Goal: Transaction & Acquisition: Purchase product/service

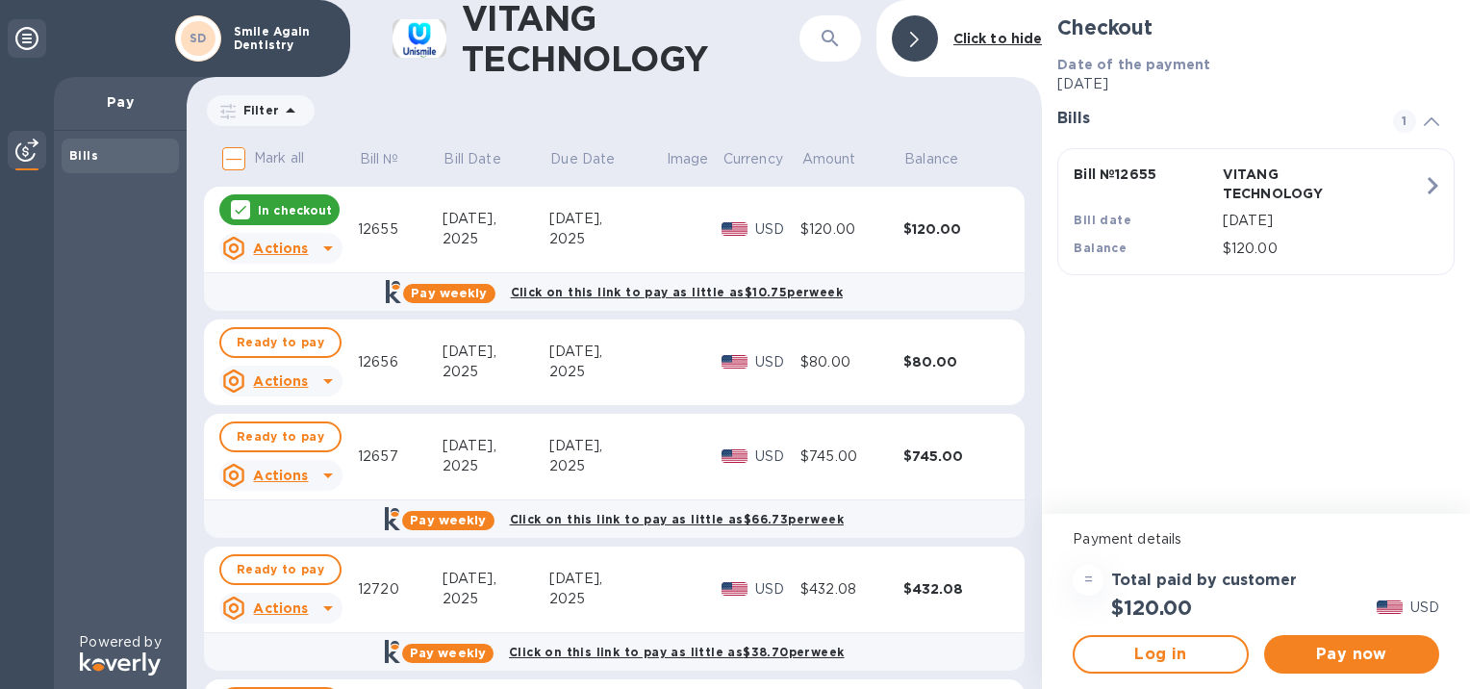
click at [233, 170] on input "Mark all" at bounding box center [234, 158] width 40 height 40
checkbox input "true"
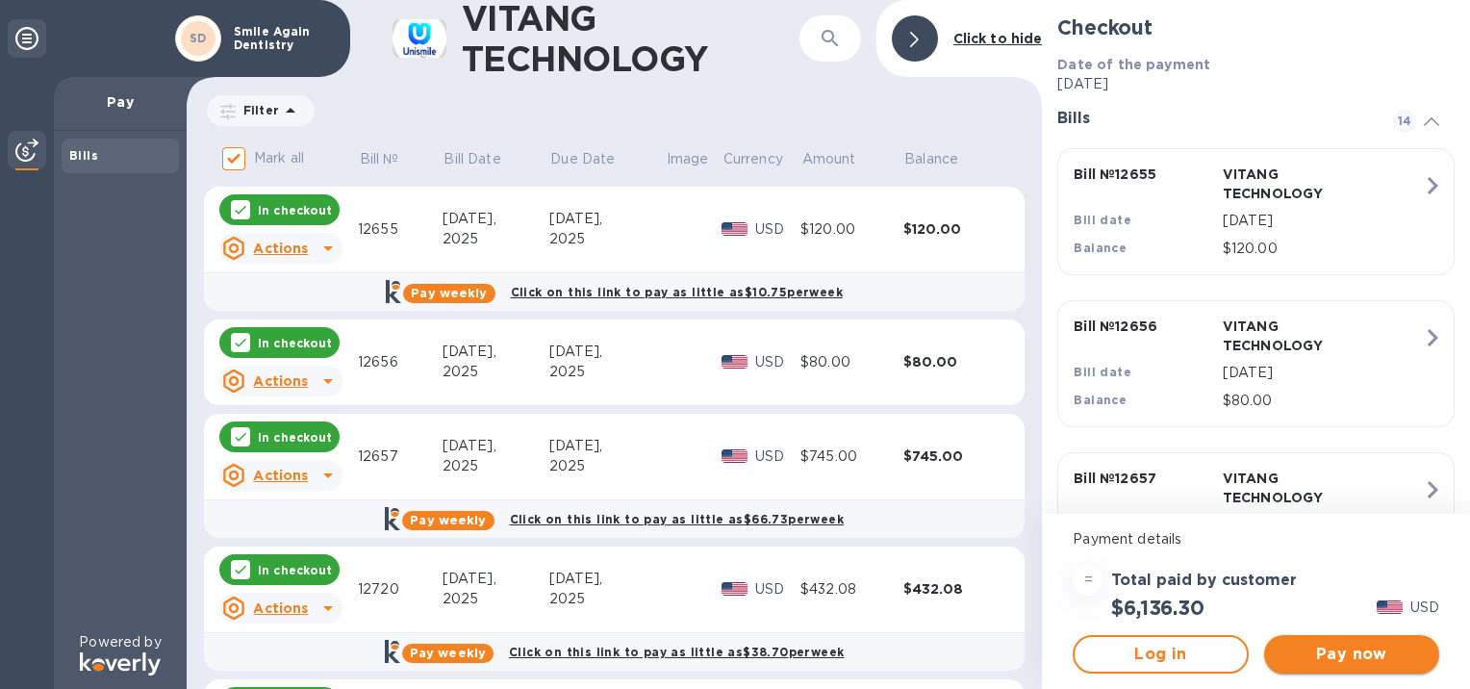
click at [1355, 650] on span "Pay now" at bounding box center [1351, 653] width 144 height 23
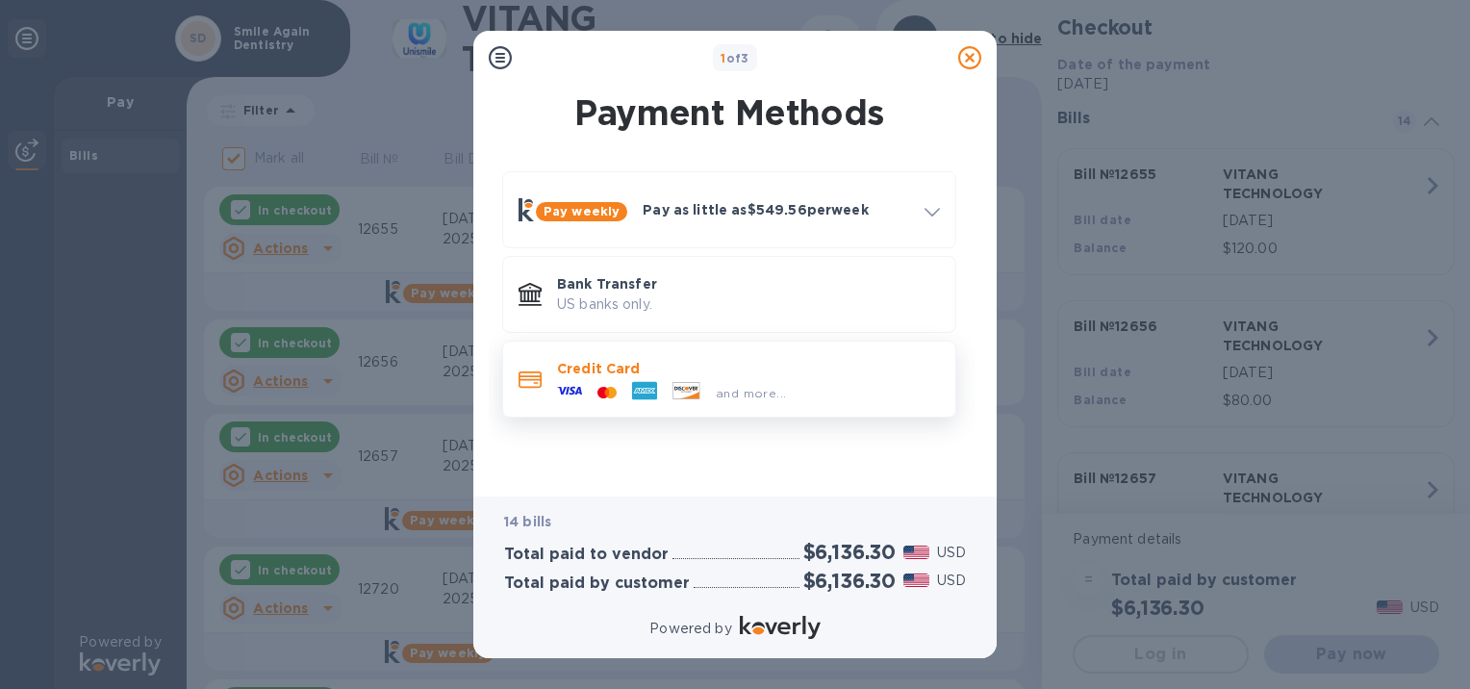
click at [776, 395] on span "and more..." at bounding box center [751, 393] width 70 height 14
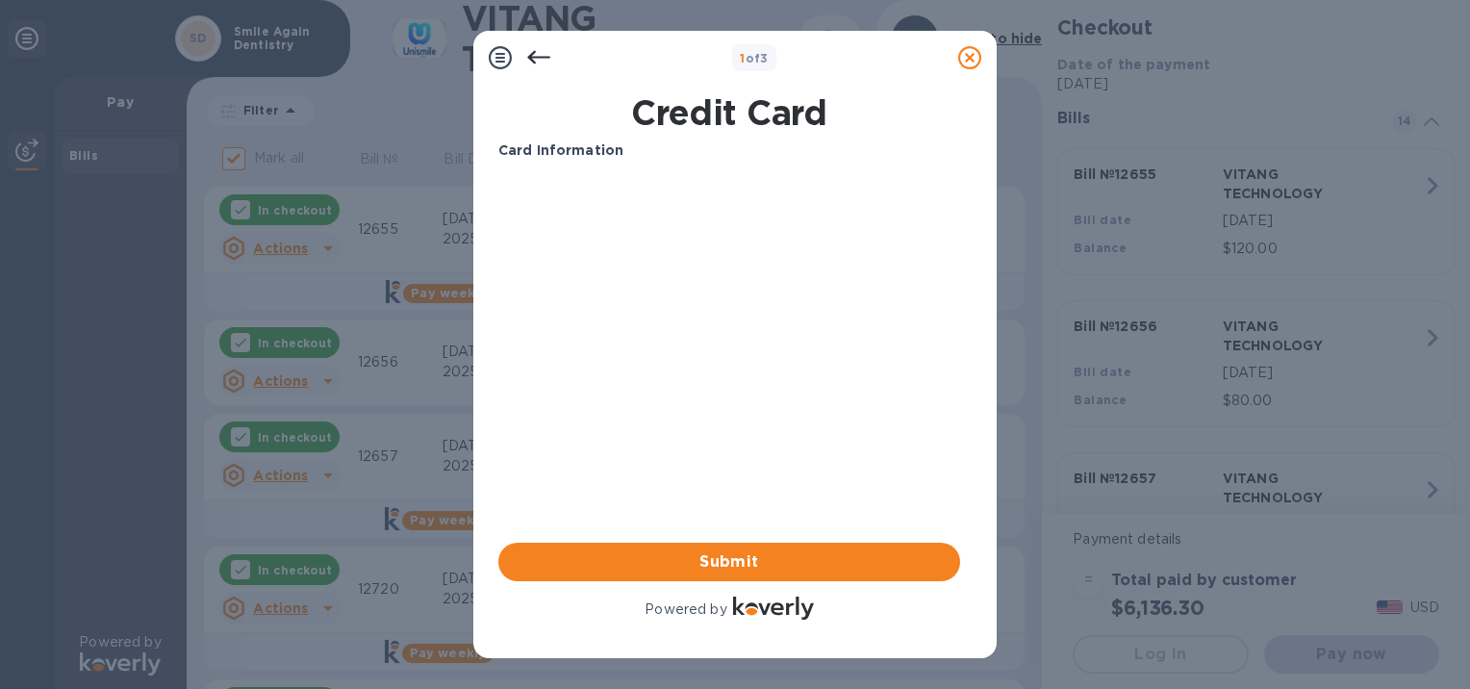
click at [704, 400] on div "Card Information Your browser does not support iframes Submit Powered by" at bounding box center [729, 381] width 462 height 483
click at [700, 339] on div "Card Information Your browser does not support iframes Submit Powered by" at bounding box center [729, 381] width 462 height 483
click at [692, 366] on div "Card Information Your browser does not support iframes Submit Powered by" at bounding box center [729, 381] width 462 height 483
click at [823, 344] on div "Card Information Your browser does not support iframes Submit Powered by" at bounding box center [729, 381] width 462 height 483
click at [858, 322] on div "Your browser does not support iframes" at bounding box center [729, 250] width 477 height 164
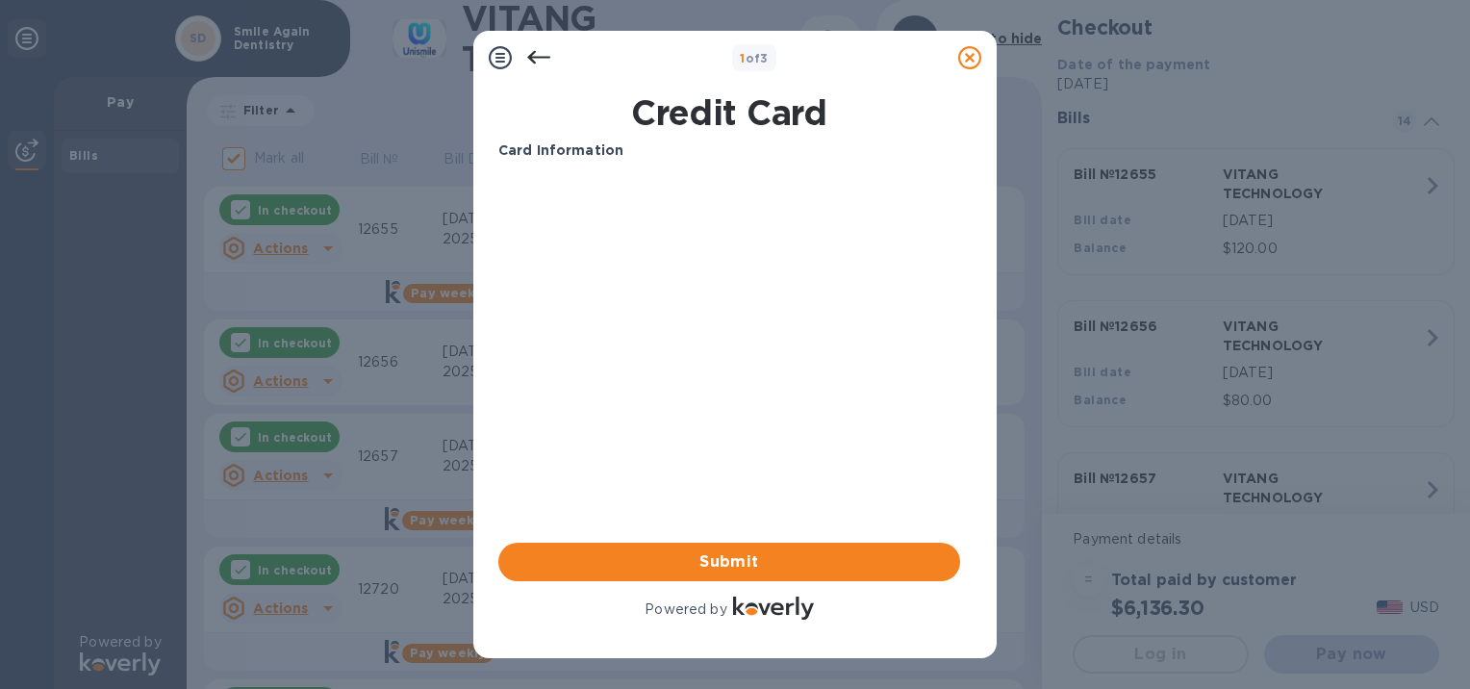
click at [976, 56] on icon at bounding box center [969, 57] width 23 height 23
